Goal: Transaction & Acquisition: Purchase product/service

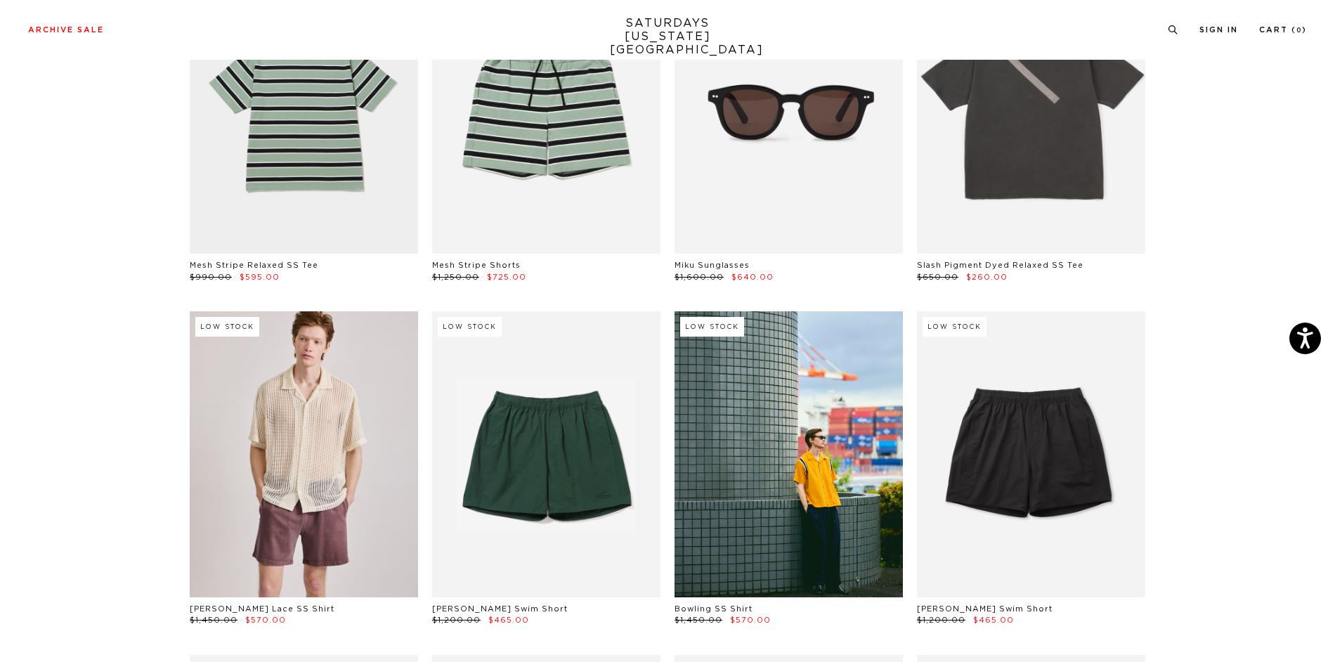
scroll to position [281, 0]
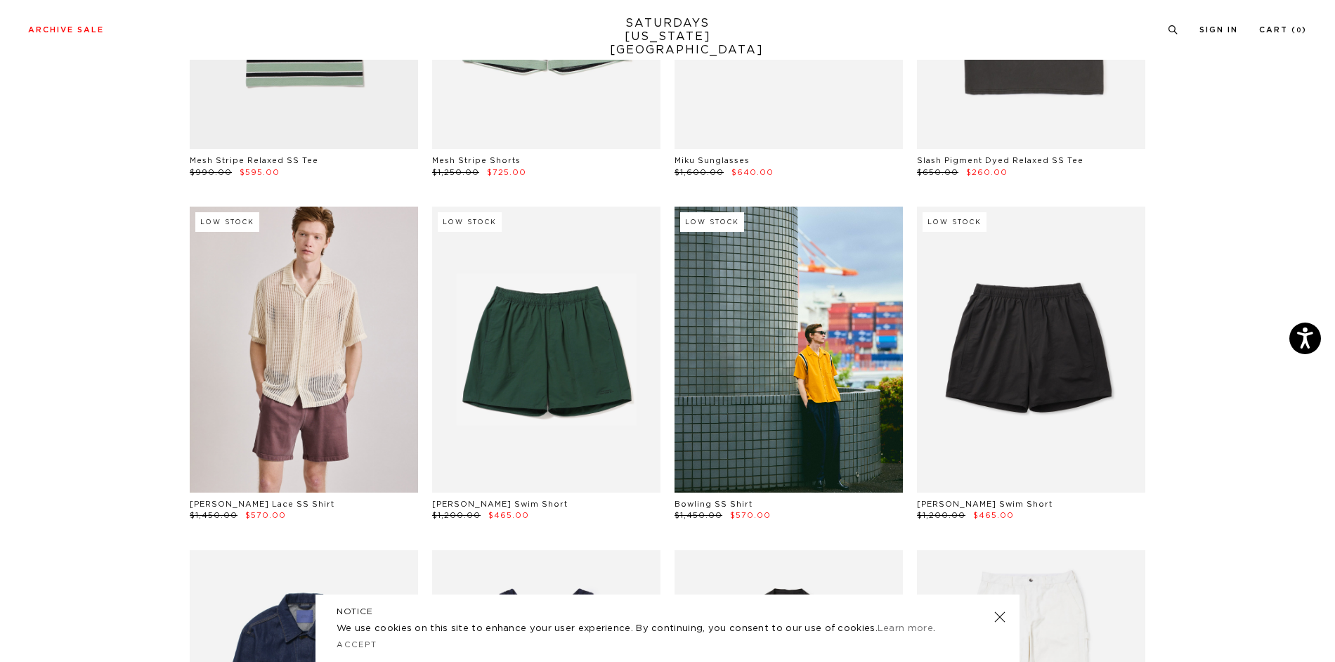
click at [996, 616] on link at bounding box center [1000, 617] width 20 height 20
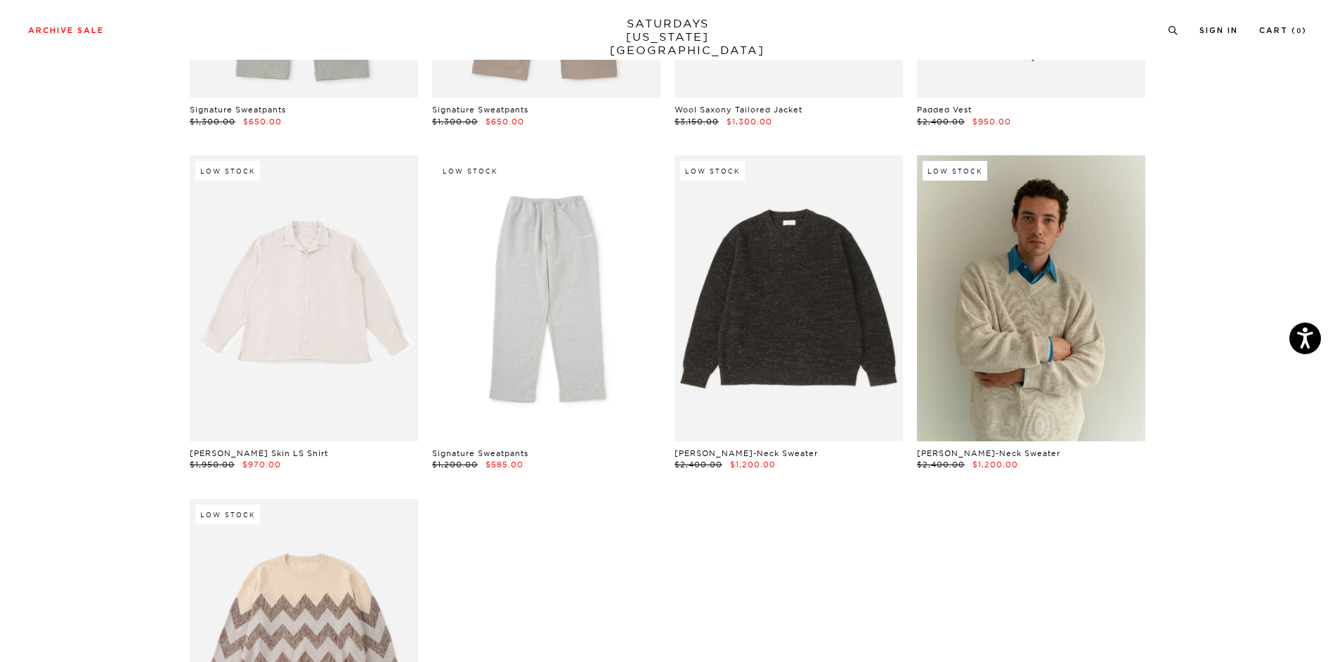
scroll to position [23406, 0]
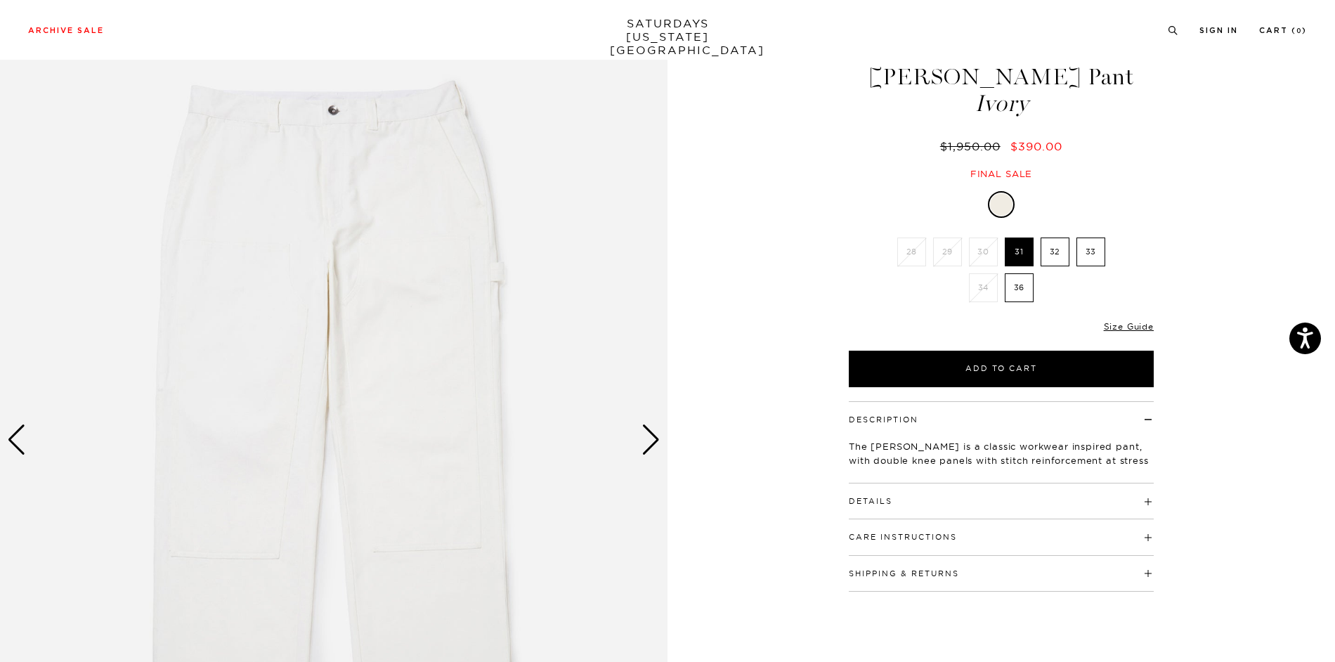
scroll to position [70, 0]
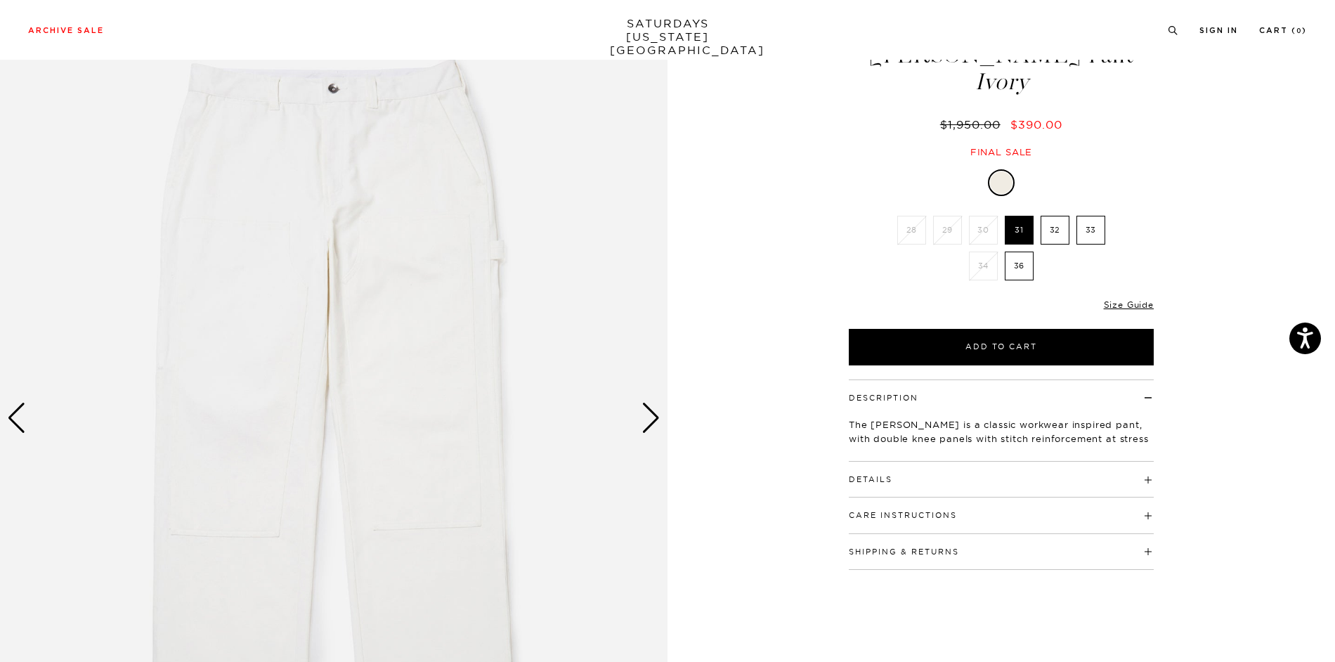
click at [651, 415] on div "Next slide" at bounding box center [651, 418] width 19 height 31
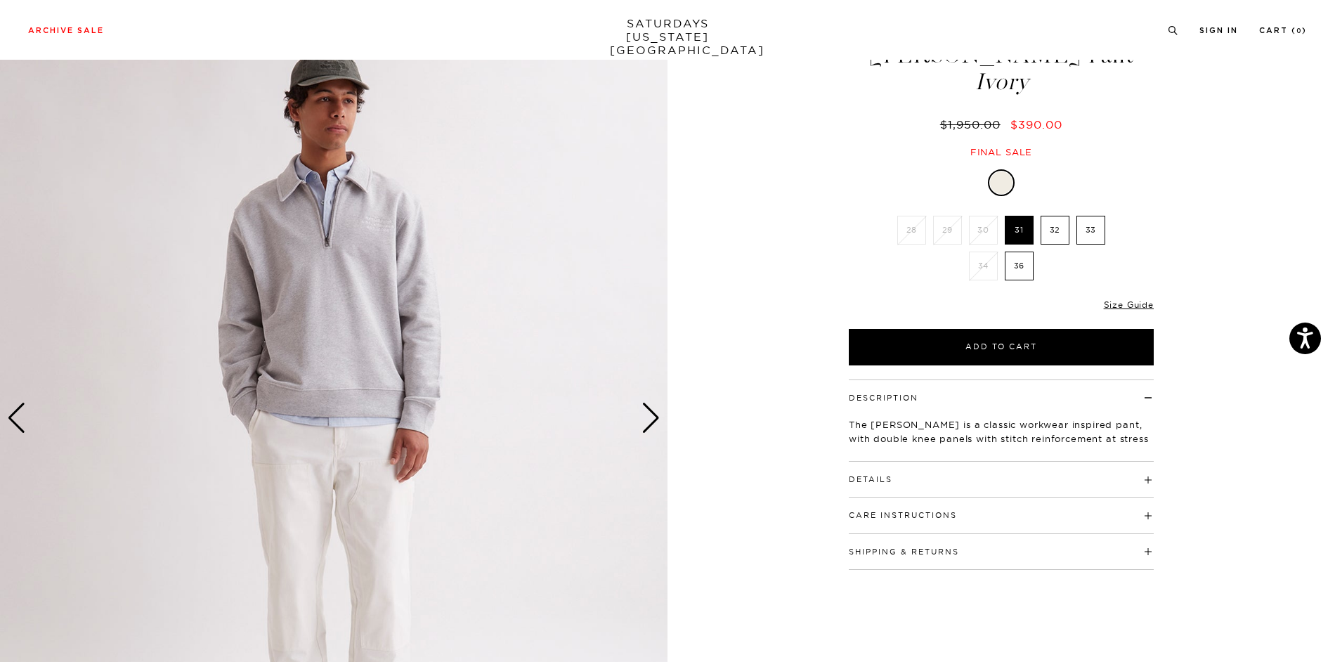
click at [651, 415] on div "Next slide" at bounding box center [651, 418] width 19 height 31
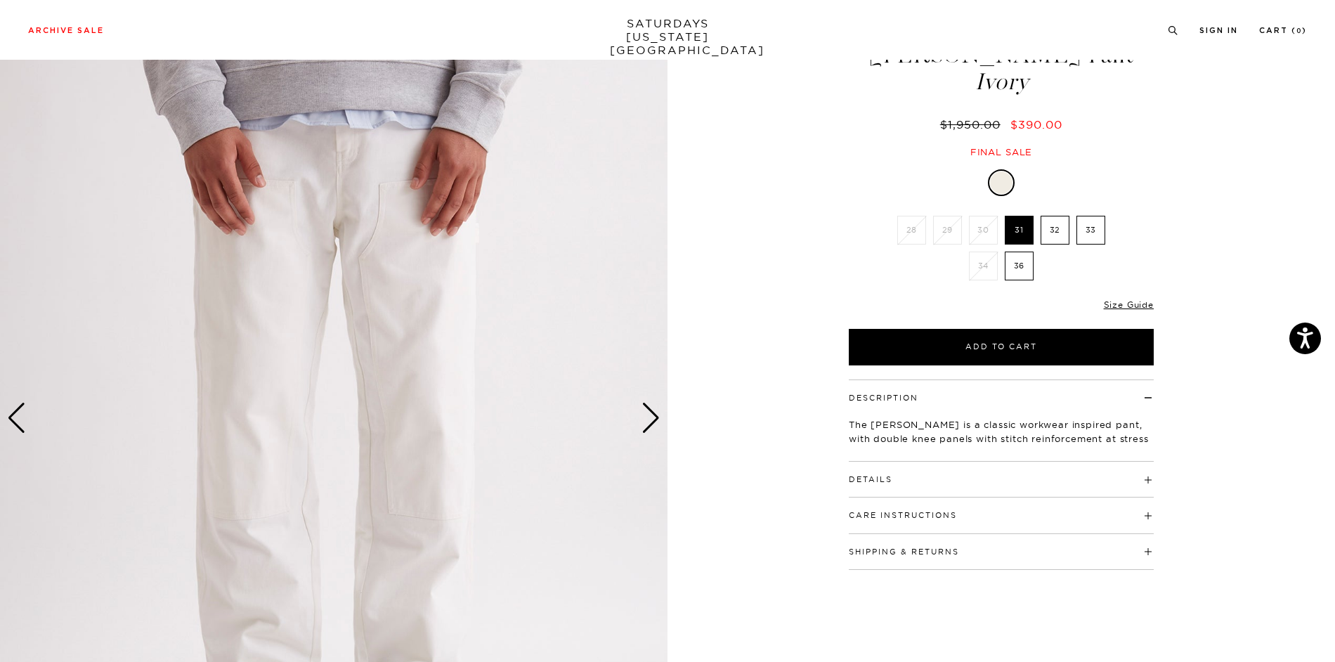
click at [651, 415] on div "Next slide" at bounding box center [651, 418] width 19 height 31
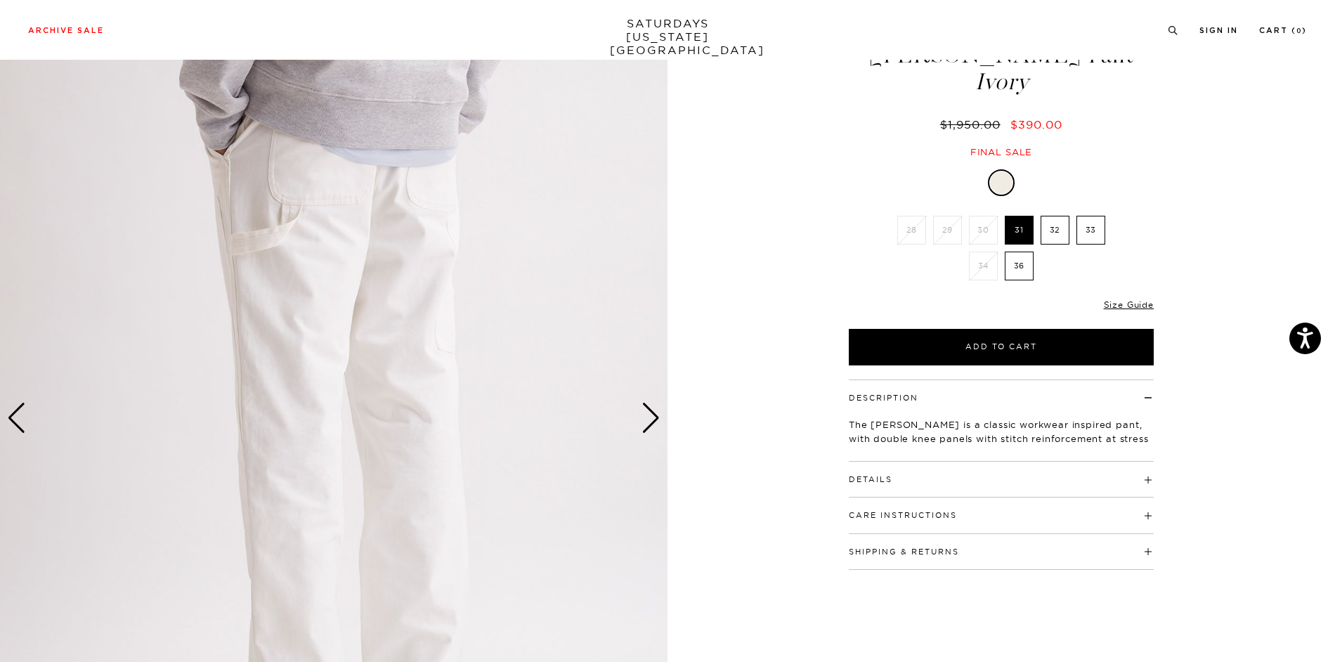
click at [651, 415] on div "Next slide" at bounding box center [651, 418] width 19 height 31
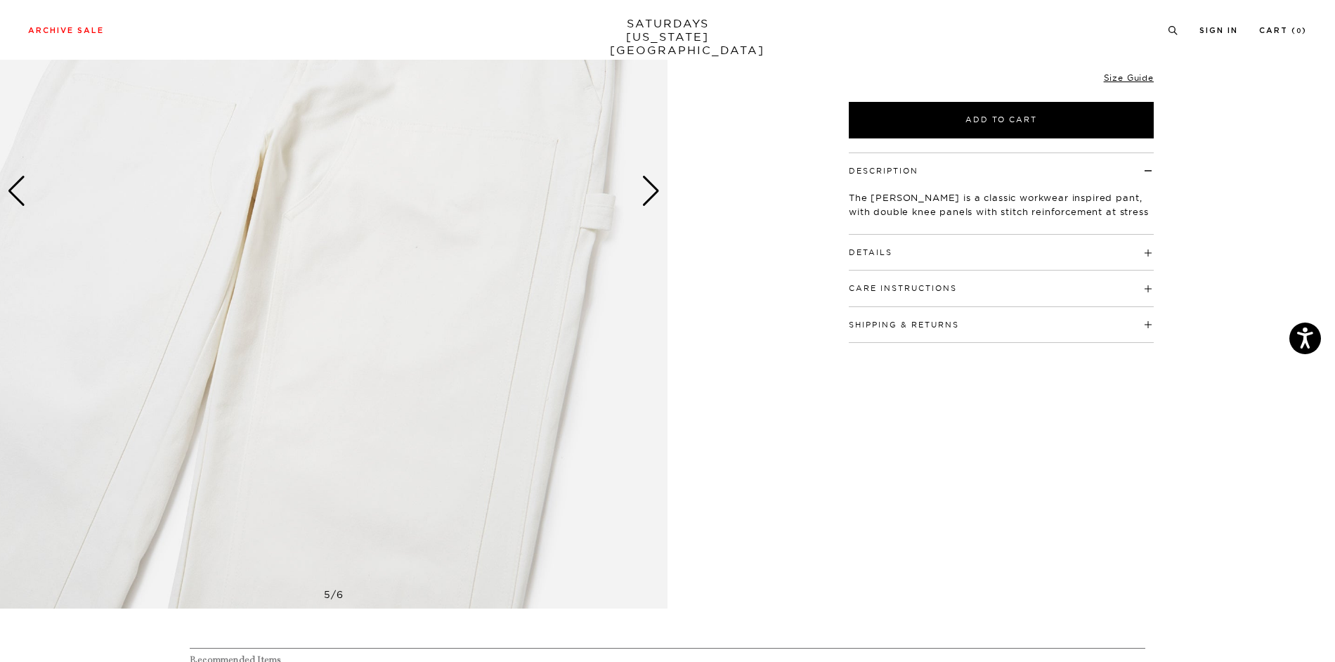
scroll to position [703, 0]
